Goal: Check status: Check status

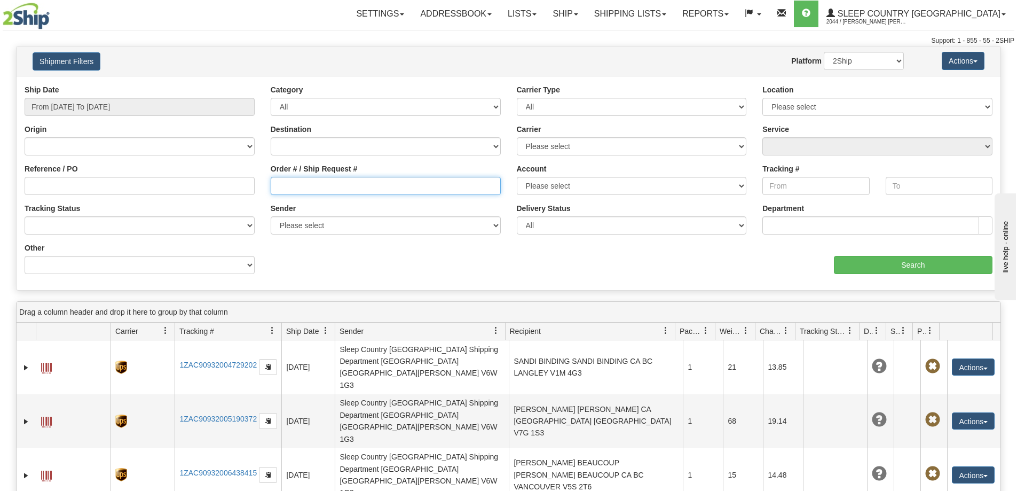
click at [320, 186] on input "Order # / Ship Request #" at bounding box center [386, 186] width 230 height 18
paste input "9000I130973"
type input "9000I130973"
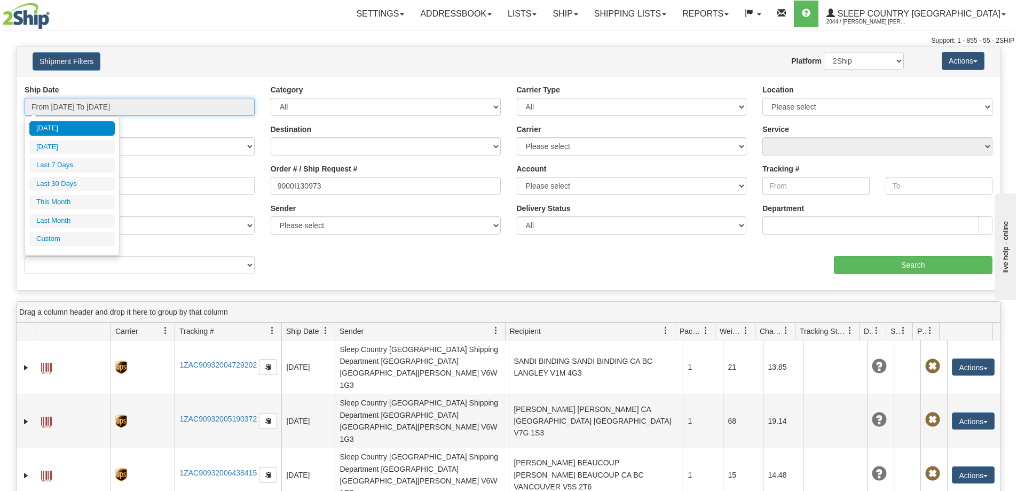
click at [65, 112] on input "From [DATE] To [DATE]" at bounding box center [140, 107] width 230 height 18
click at [70, 182] on li "Last 30 Days" at bounding box center [71, 184] width 85 height 14
type input "From [DATE] To [DATE]"
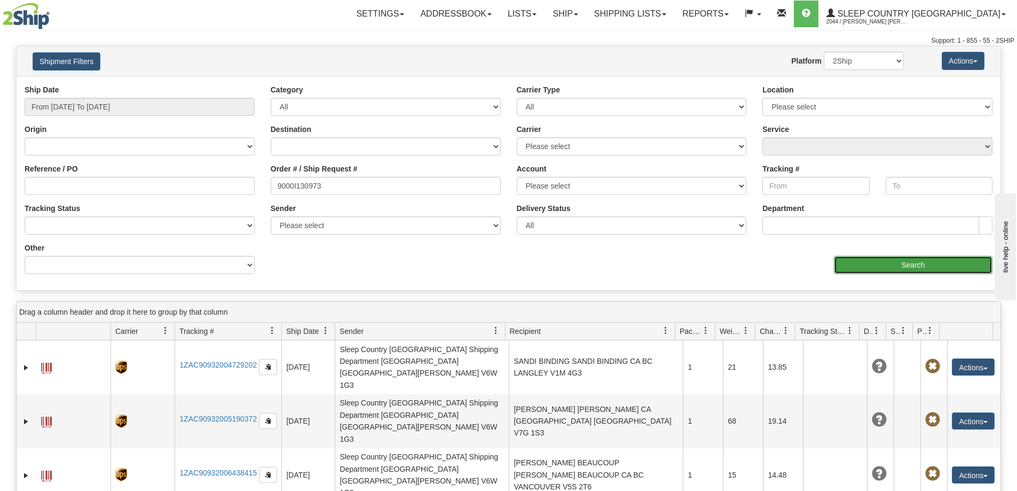
click at [865, 260] on input "Search" at bounding box center [913, 265] width 159 height 18
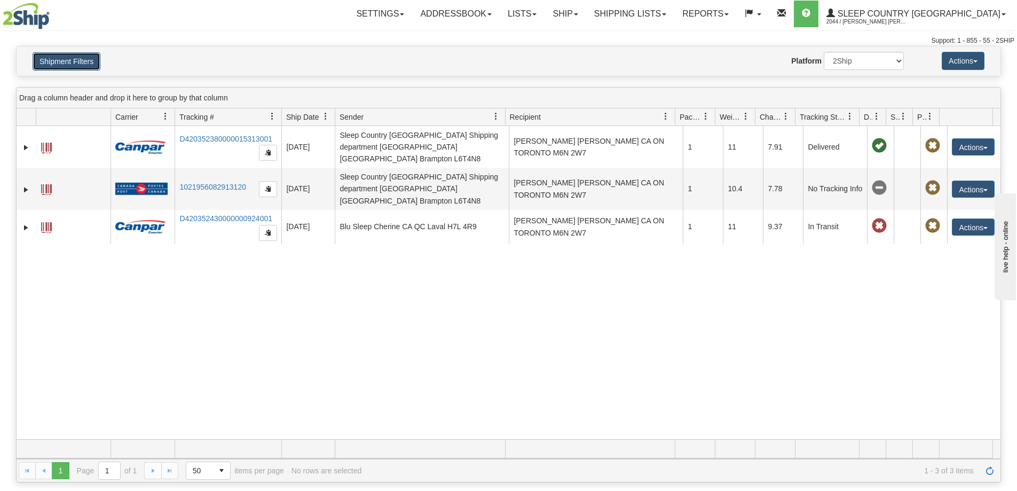
click at [81, 60] on button "Shipment Filters" at bounding box center [67, 61] width 68 height 18
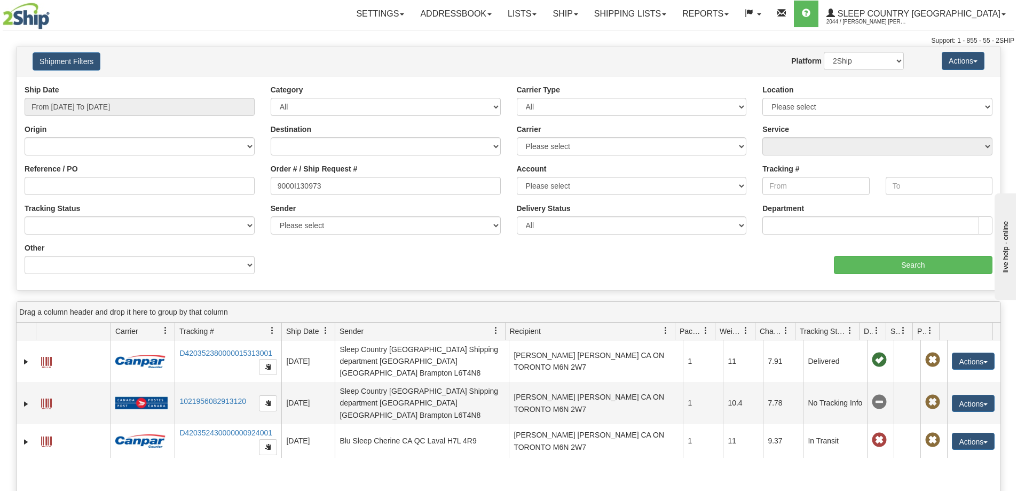
click at [402, 263] on div "Ship Date From [DATE] To [DATE] Category All Inbound Outbound Carrier Type All …" at bounding box center [509, 183] width 984 height 198
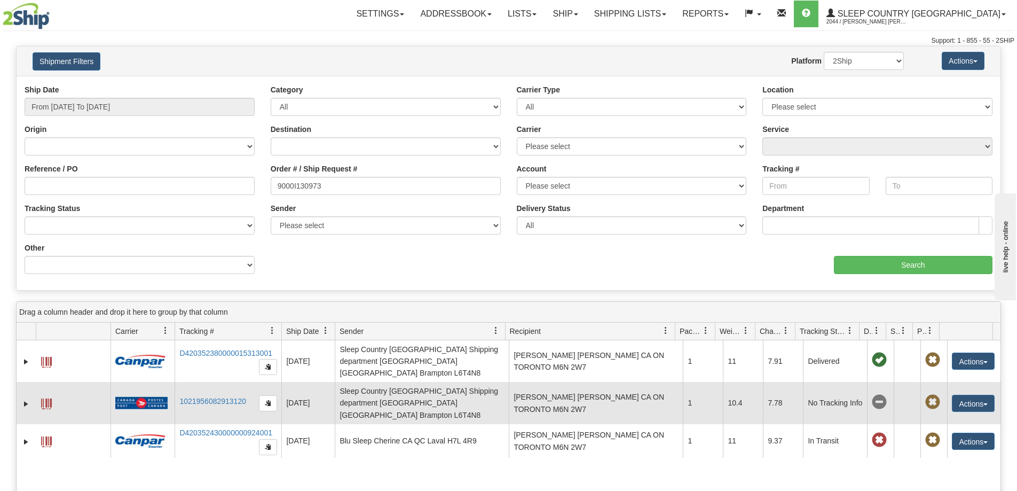
click at [46, 398] on span at bounding box center [46, 403] width 11 height 11
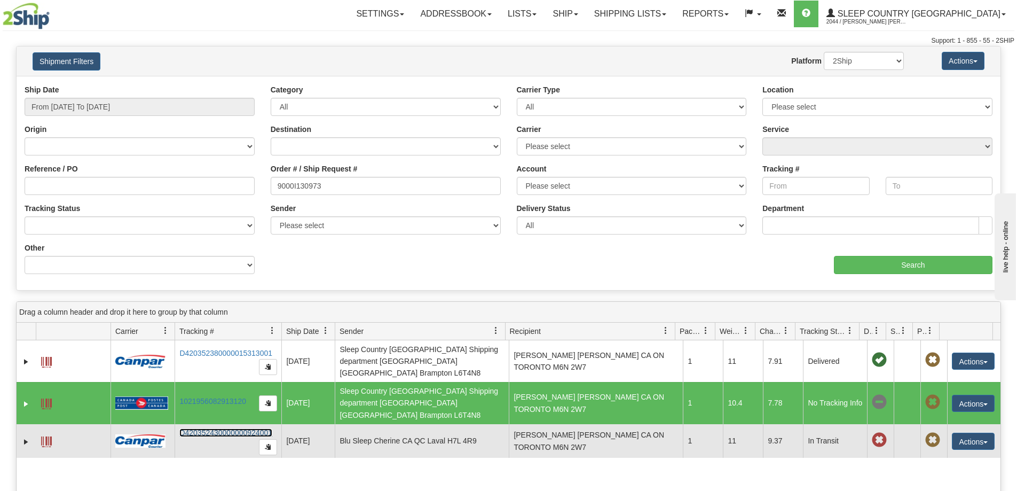
click at [202, 428] on link "D420352430000000924001" at bounding box center [225, 432] width 93 height 9
click at [45, 436] on span at bounding box center [46, 441] width 11 height 11
